Goal: Share content

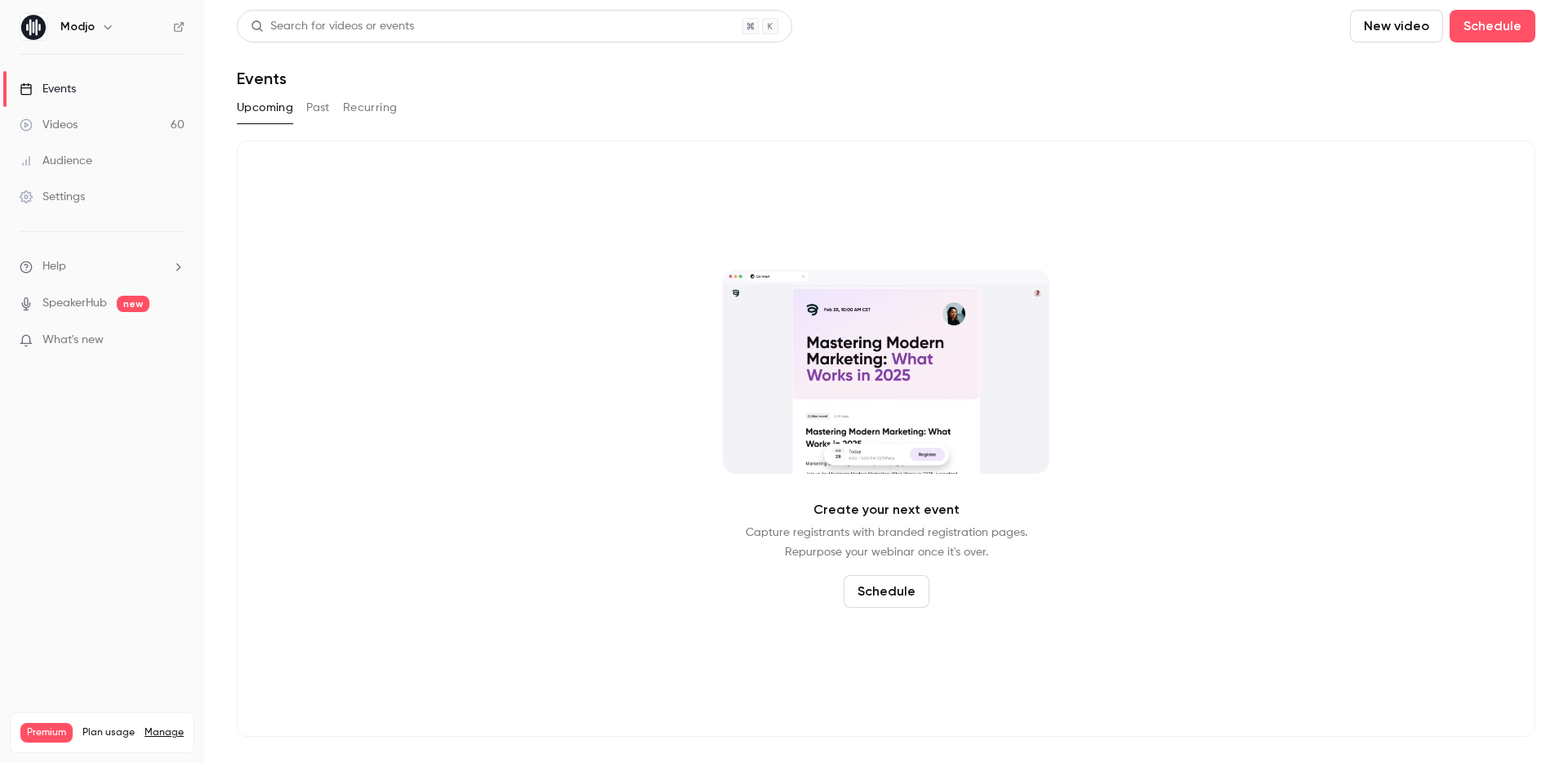
click at [303, 102] on div "Upcoming Past Recurring" at bounding box center [886, 108] width 1299 height 26
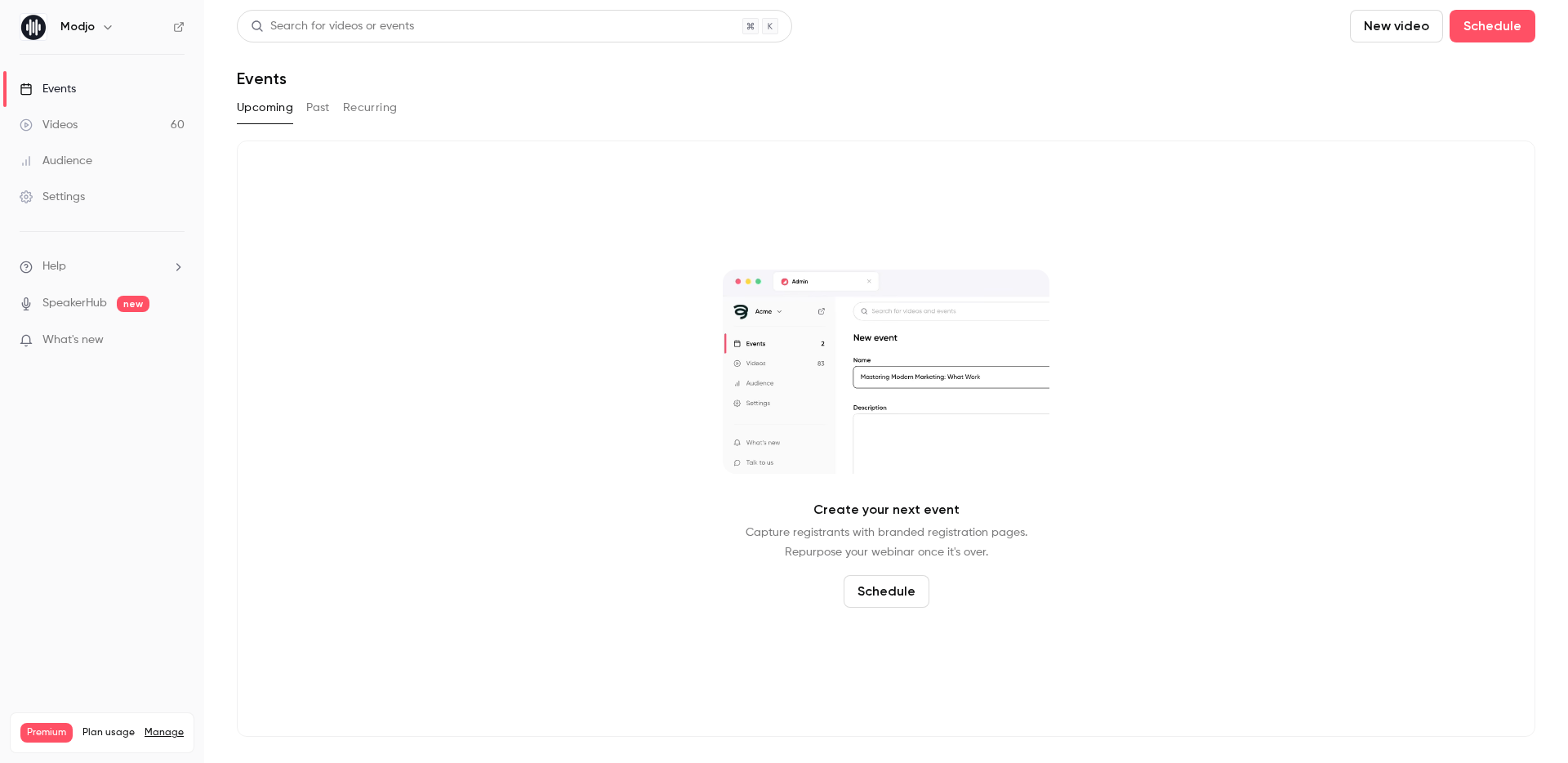
click at [89, 118] on link "Videos 60" at bounding box center [102, 125] width 204 height 36
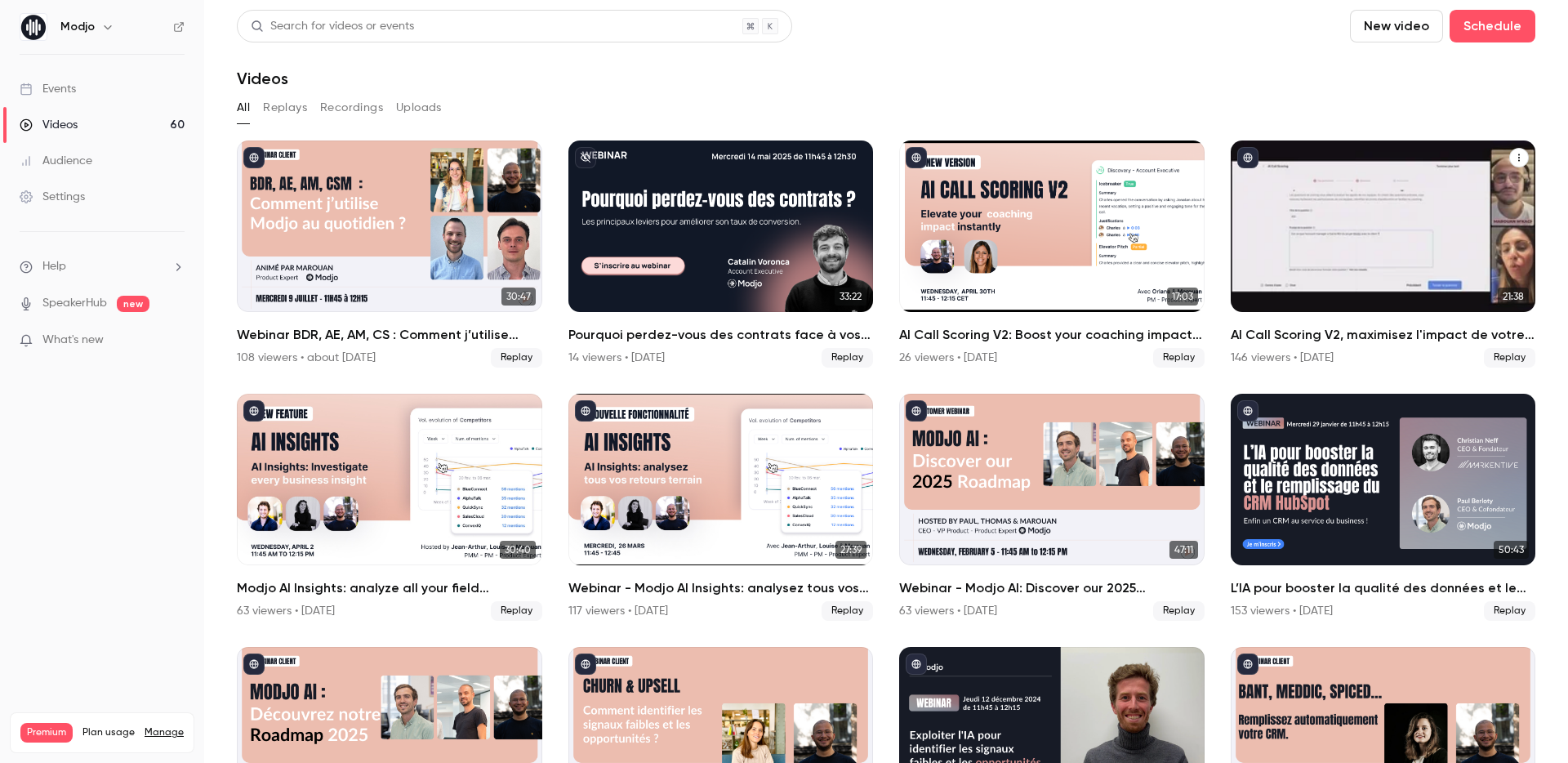
click at [1354, 339] on h2 "AI Call Scoring V2, maximisez l'impact de votre coaching en un éclair" at bounding box center [1383, 335] width 305 height 19
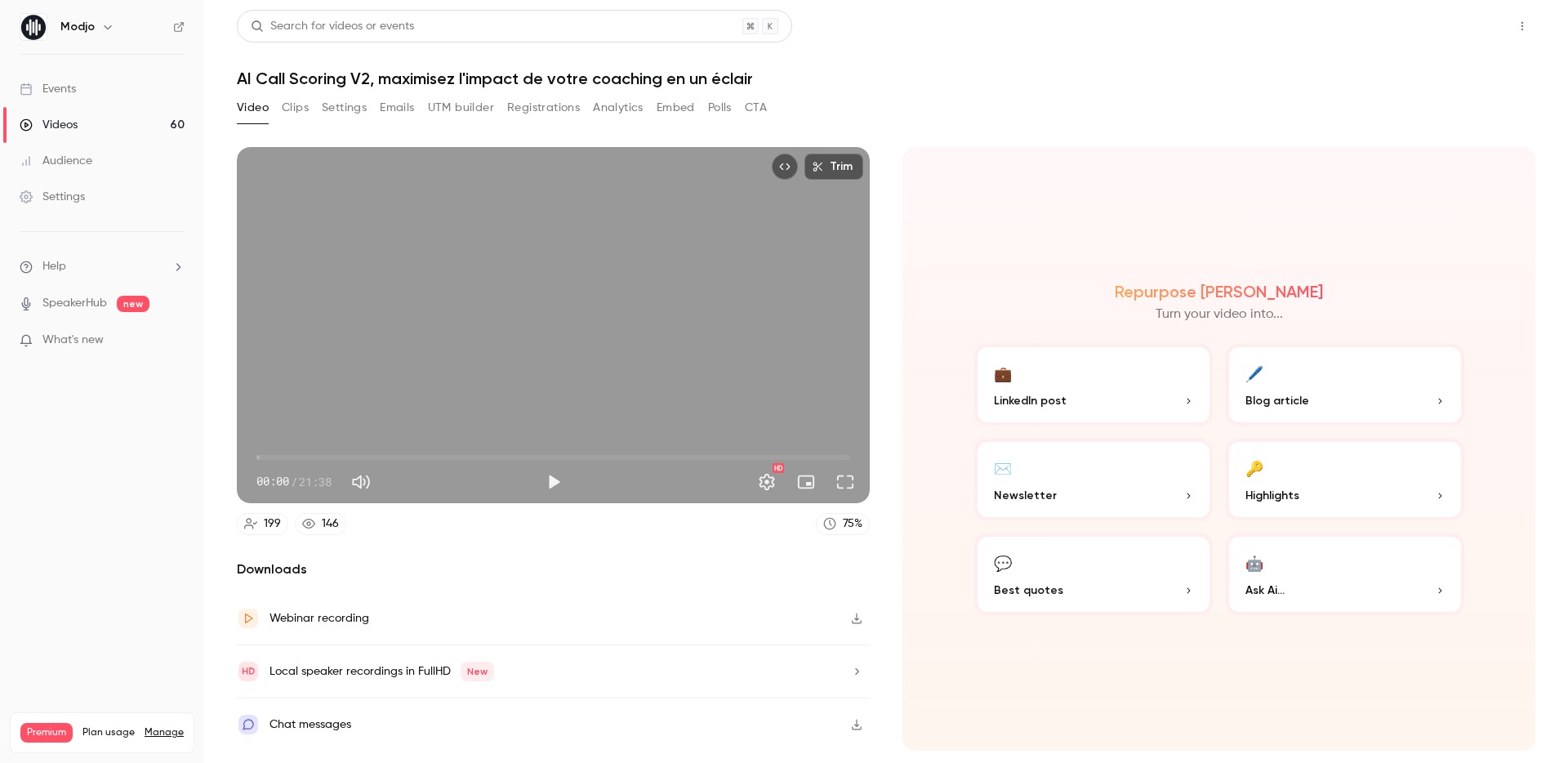
click at [1450, 19] on button "Share" at bounding box center [1464, 25] width 65 height 32
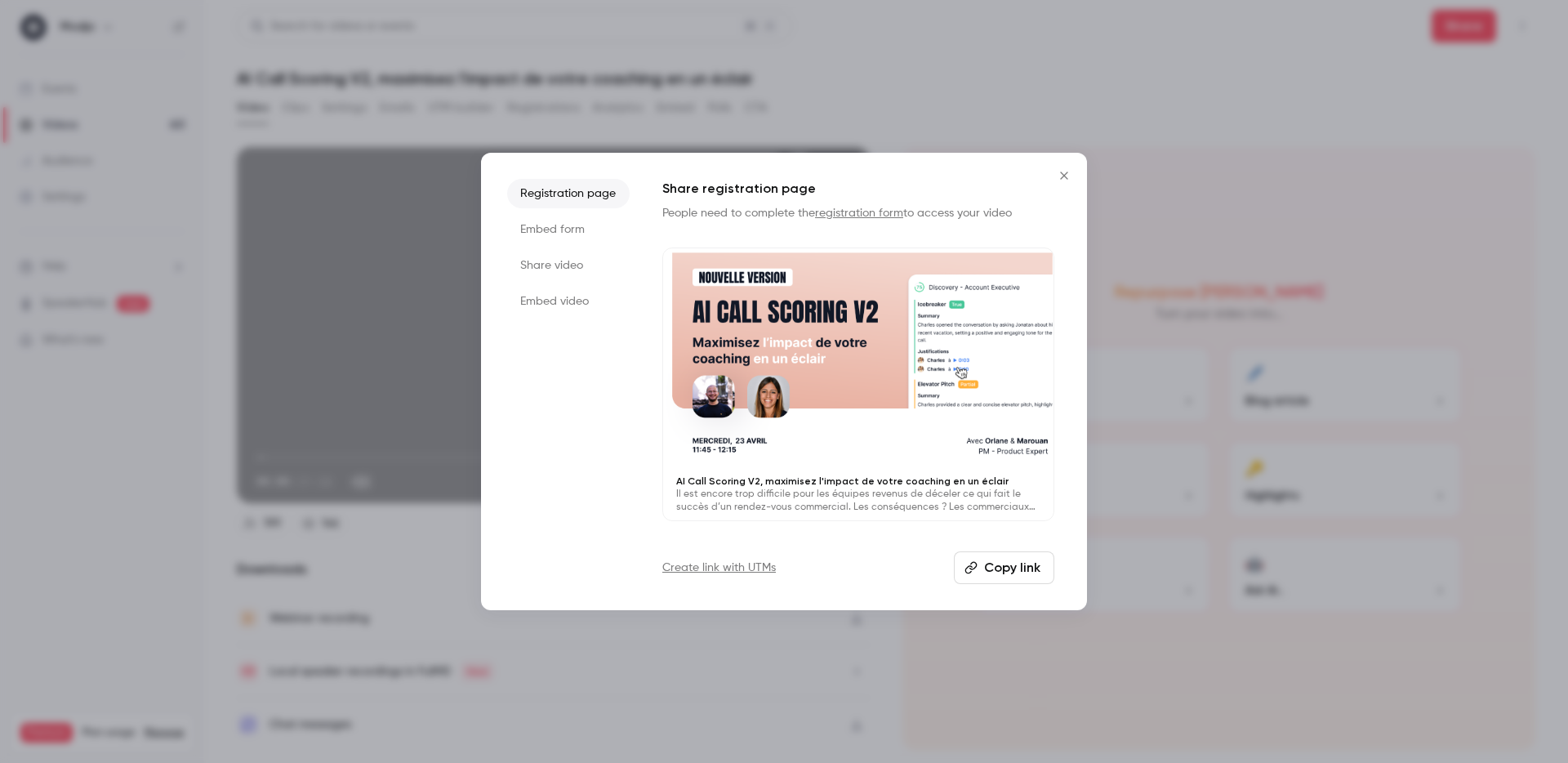
click at [1013, 567] on button "Copy link" at bounding box center [1004, 567] width 101 height 32
